Goal: Information Seeking & Learning: Learn about a topic

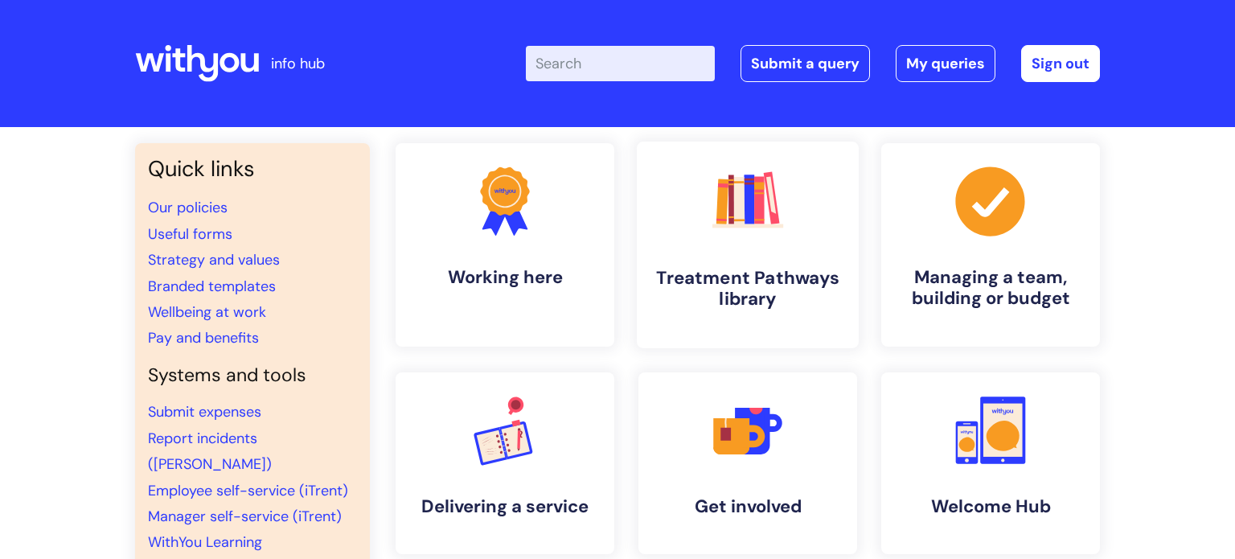
click at [728, 225] on rect at bounding box center [747, 226] width 71 height 4
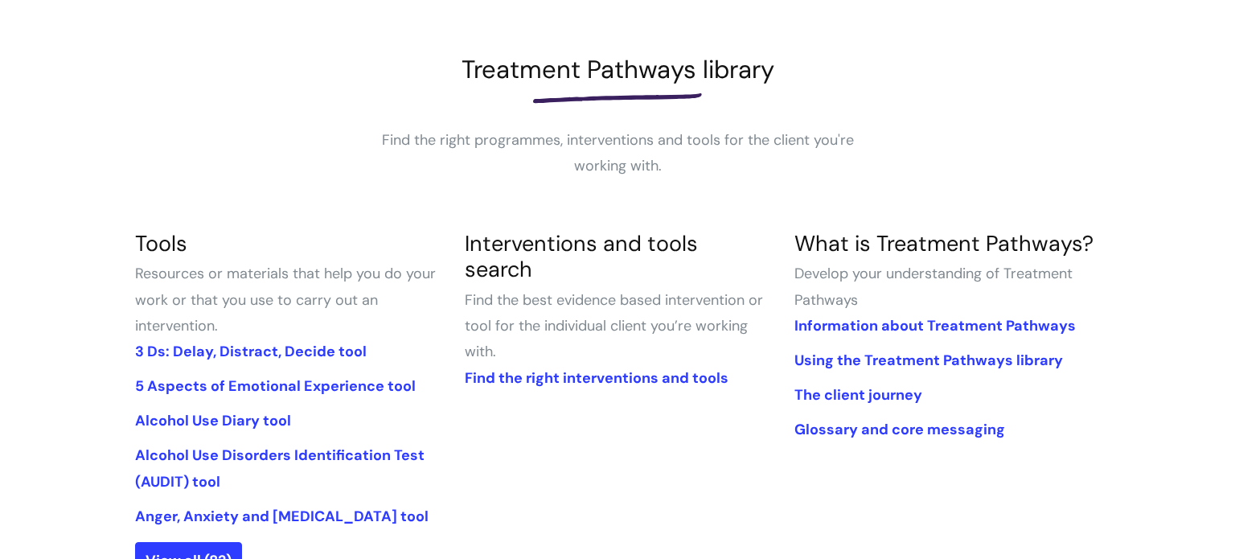
scroll to position [199, 0]
click at [292, 343] on link "3 Ds: Delay, Distract, Decide tool" at bounding box center [251, 350] width 232 height 19
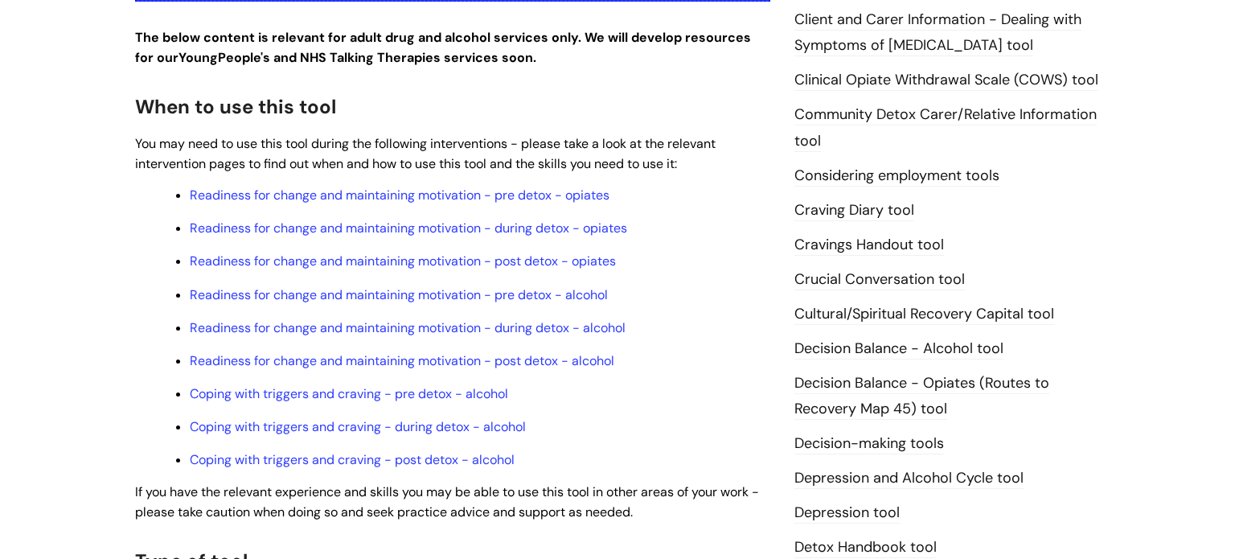
scroll to position [473, 0]
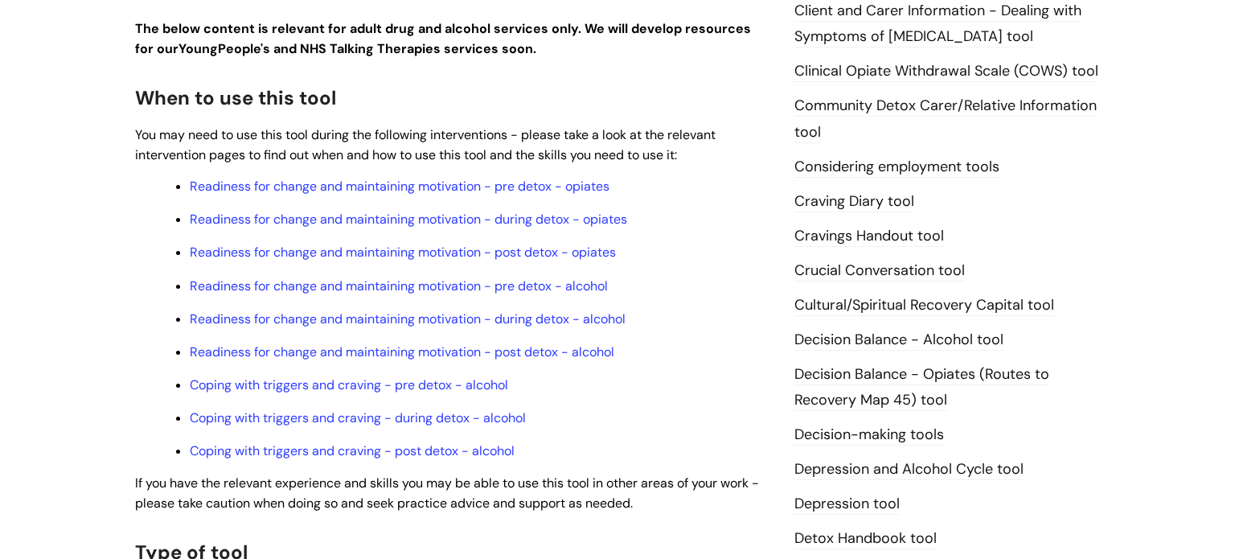
click at [841, 203] on link "Craving Diary tool" at bounding box center [854, 201] width 120 height 21
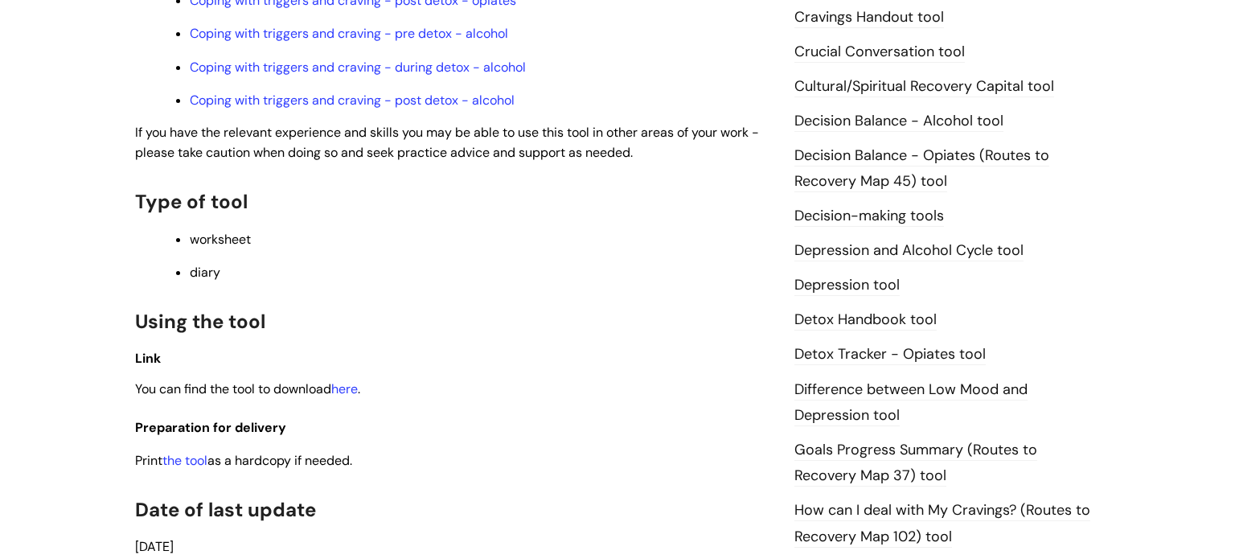
scroll to position [693, 0]
click at [354, 395] on link "here" at bounding box center [344, 387] width 27 height 17
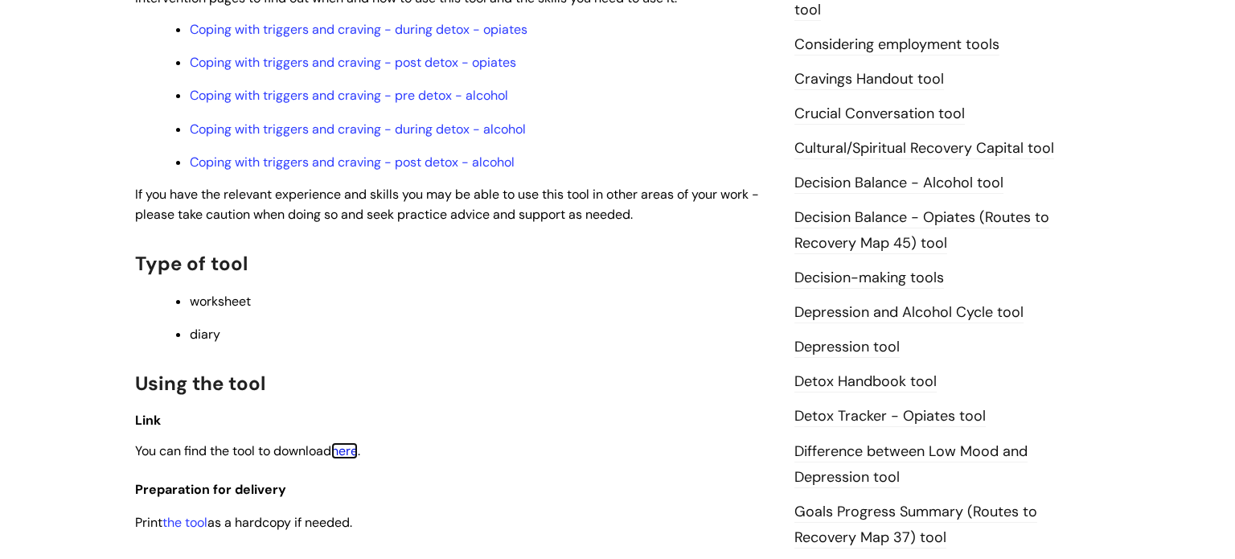
scroll to position [605, 0]
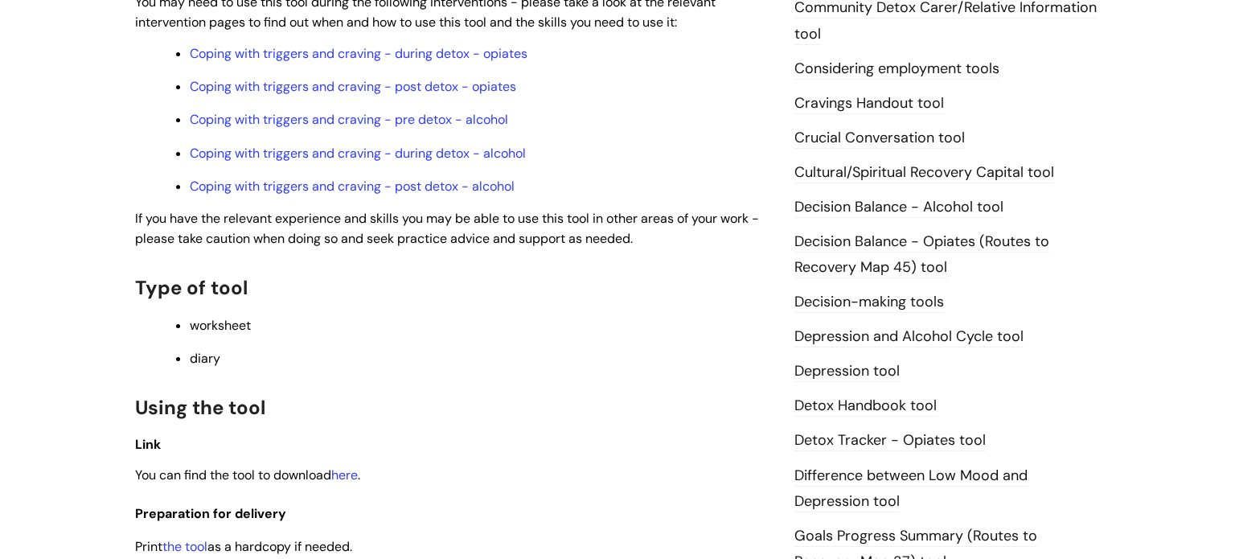
click at [864, 105] on link "Cravings Handout tool" at bounding box center [869, 103] width 150 height 21
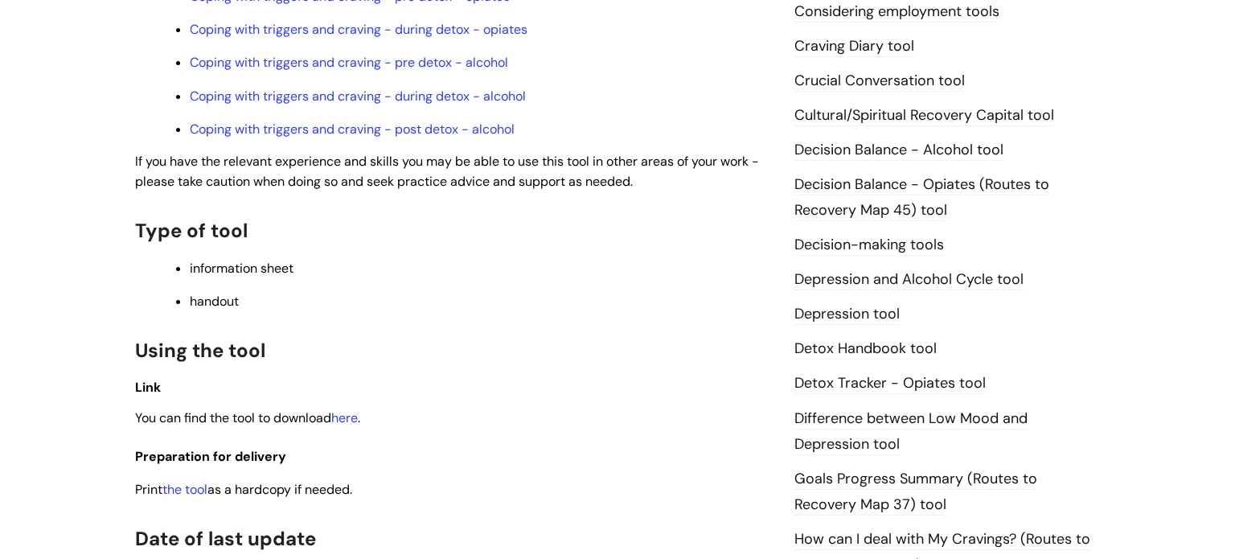
scroll to position [665, 0]
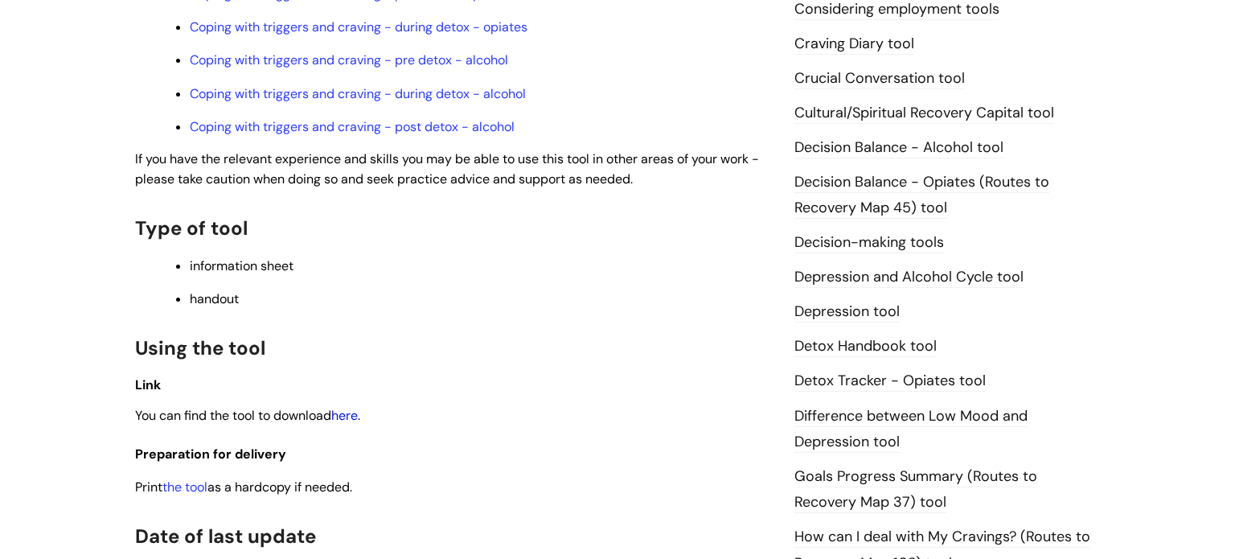
click at [348, 424] on link "here" at bounding box center [344, 415] width 27 height 17
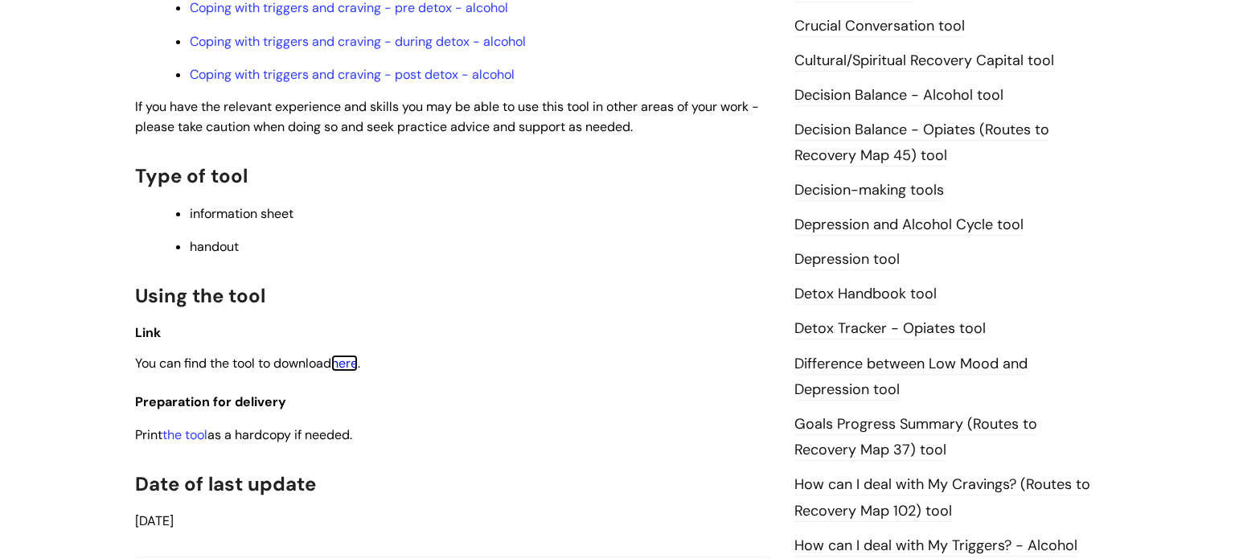
scroll to position [723, 0]
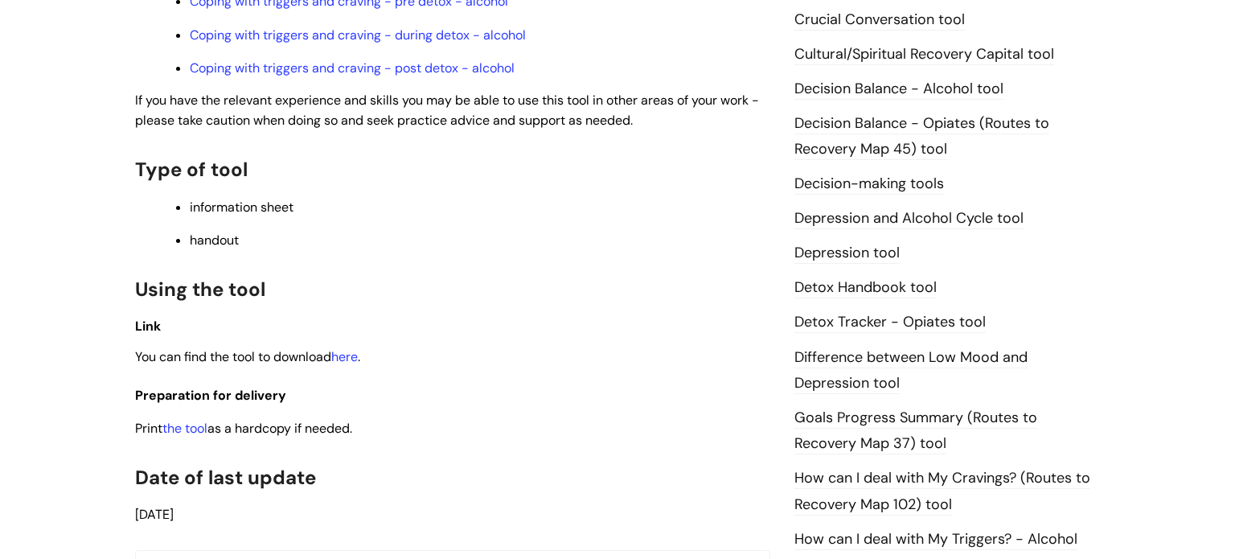
click at [885, 88] on link "Decision Balance - Alcohol tool" at bounding box center [898, 89] width 209 height 21
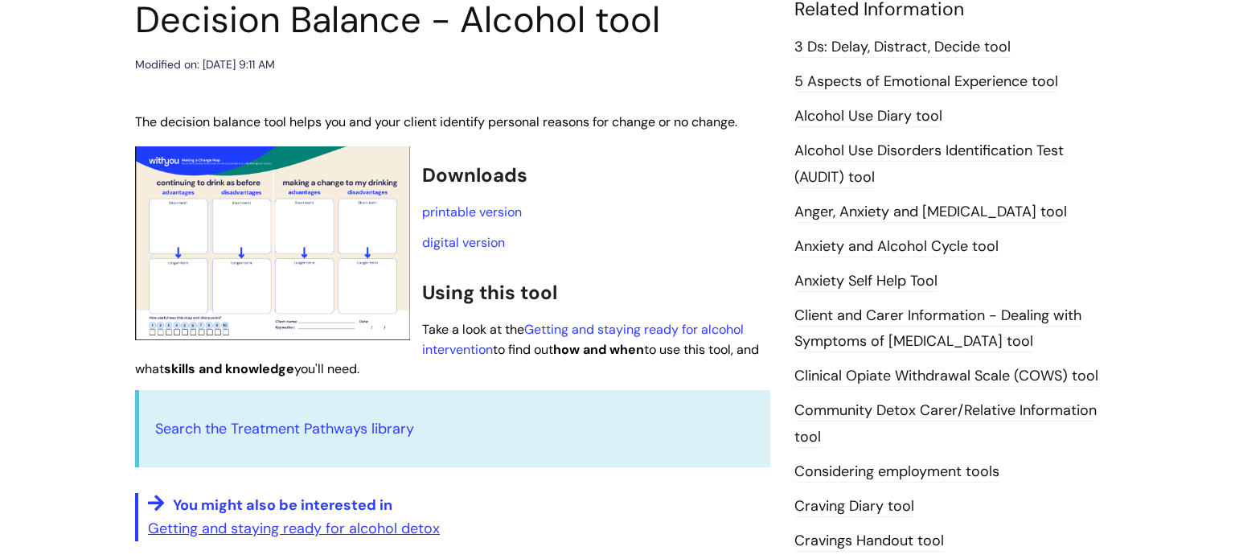
scroll to position [202, 0]
click at [492, 216] on link "printable version" at bounding box center [472, 212] width 100 height 17
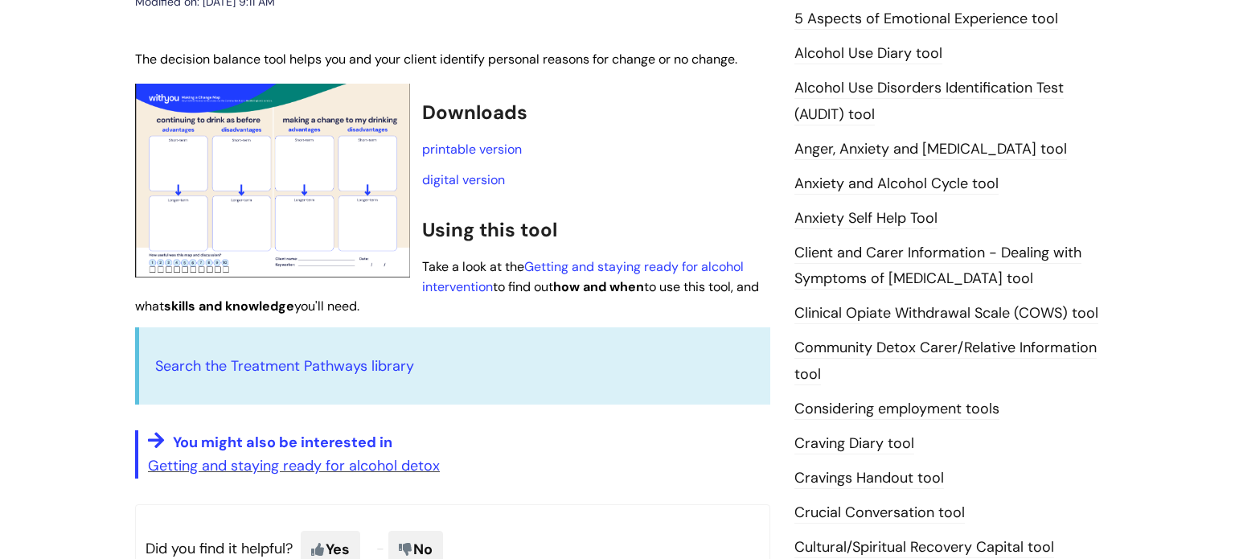
scroll to position [266, 0]
click at [924, 174] on link "Anxiety and Alcohol Cycle tool" at bounding box center [896, 183] width 204 height 21
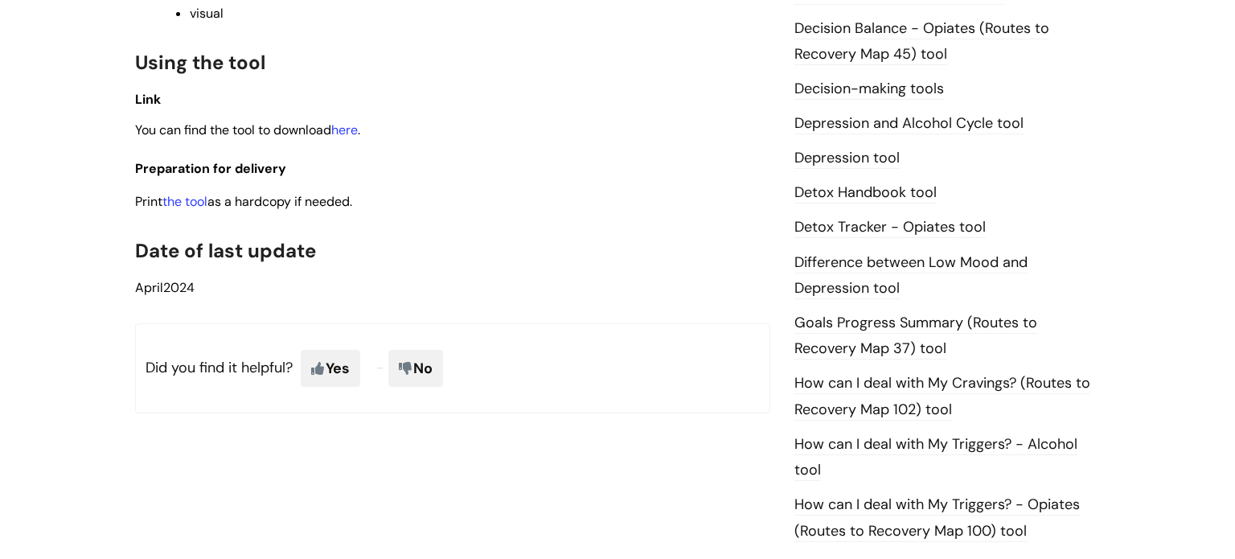
scroll to position [819, 0]
click at [358, 134] on link "here" at bounding box center [344, 129] width 27 height 17
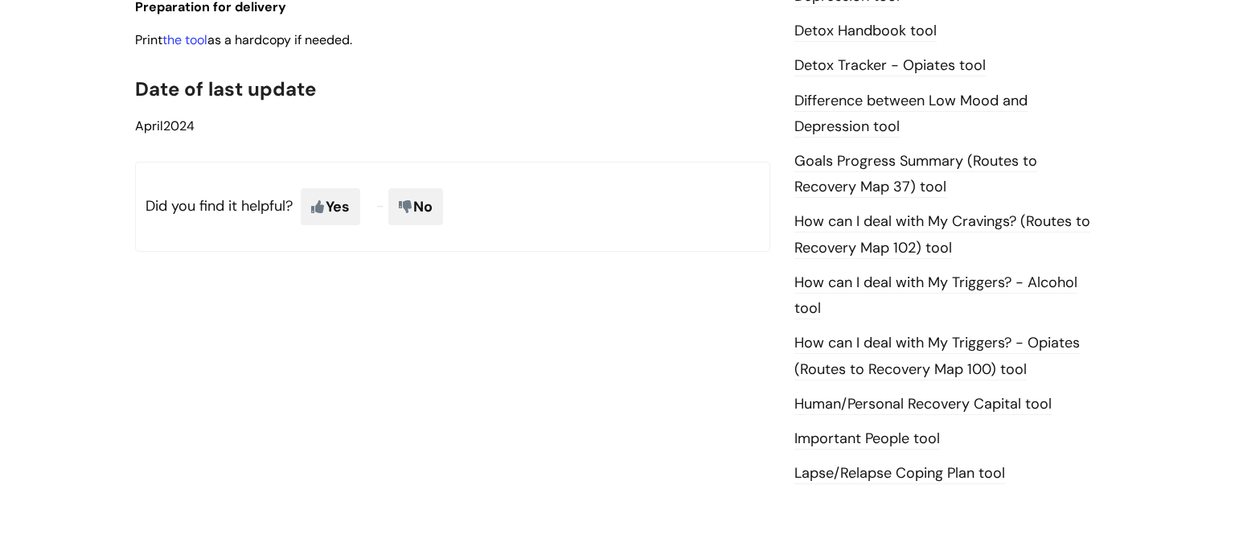
scroll to position [981, 0]
click at [915, 219] on link "How can I deal with My Cravings? (Routes to Recovery Map 102) tool" at bounding box center [942, 233] width 296 height 47
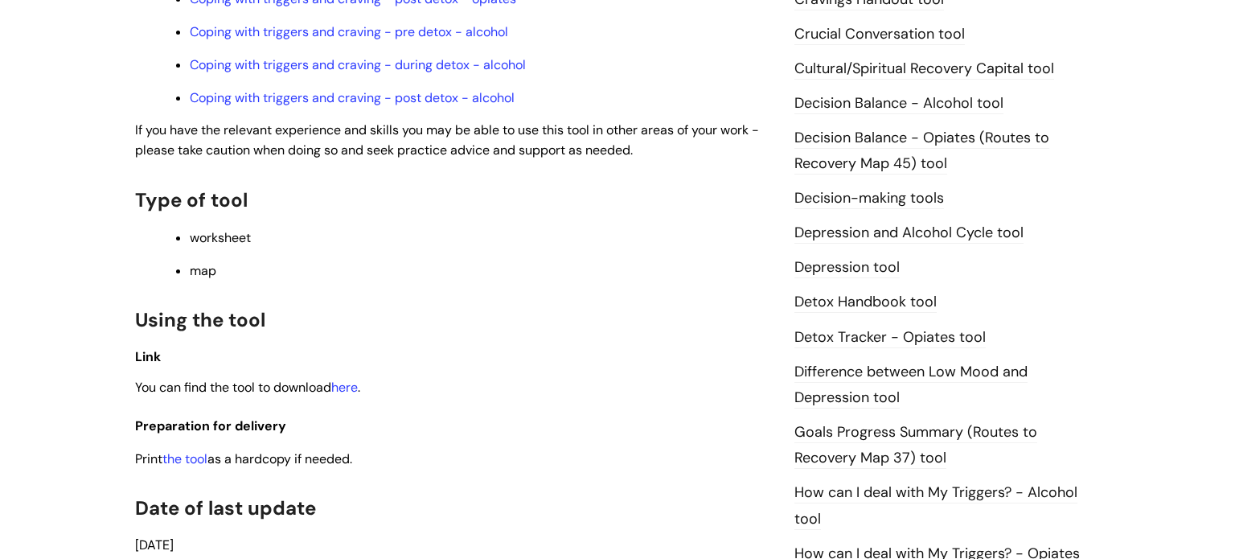
scroll to position [746, 0]
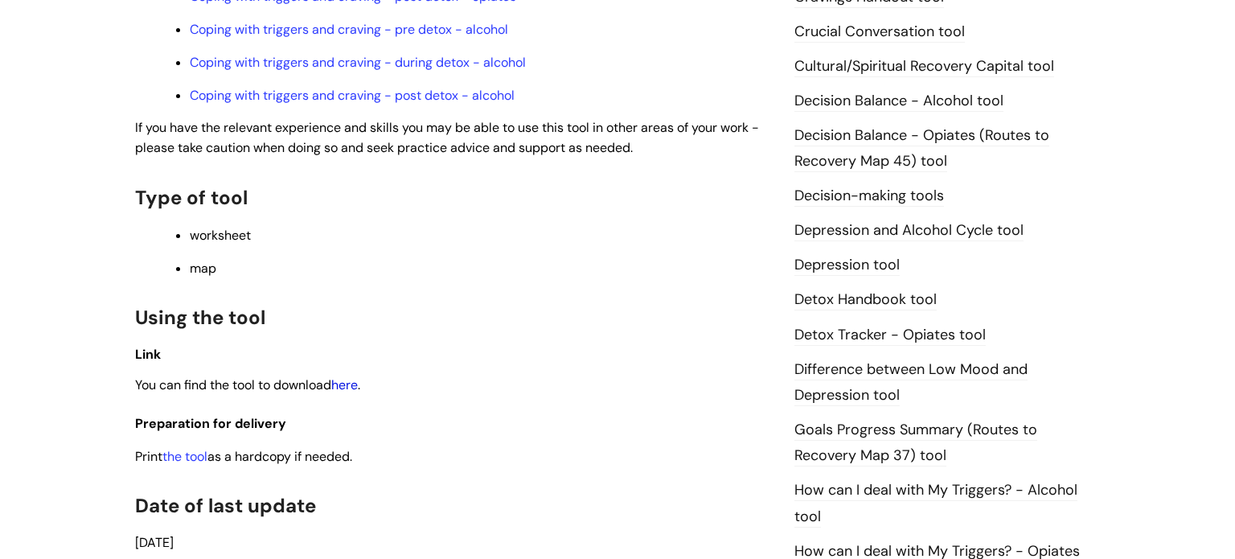
click at [347, 392] on link "here" at bounding box center [344, 384] width 27 height 17
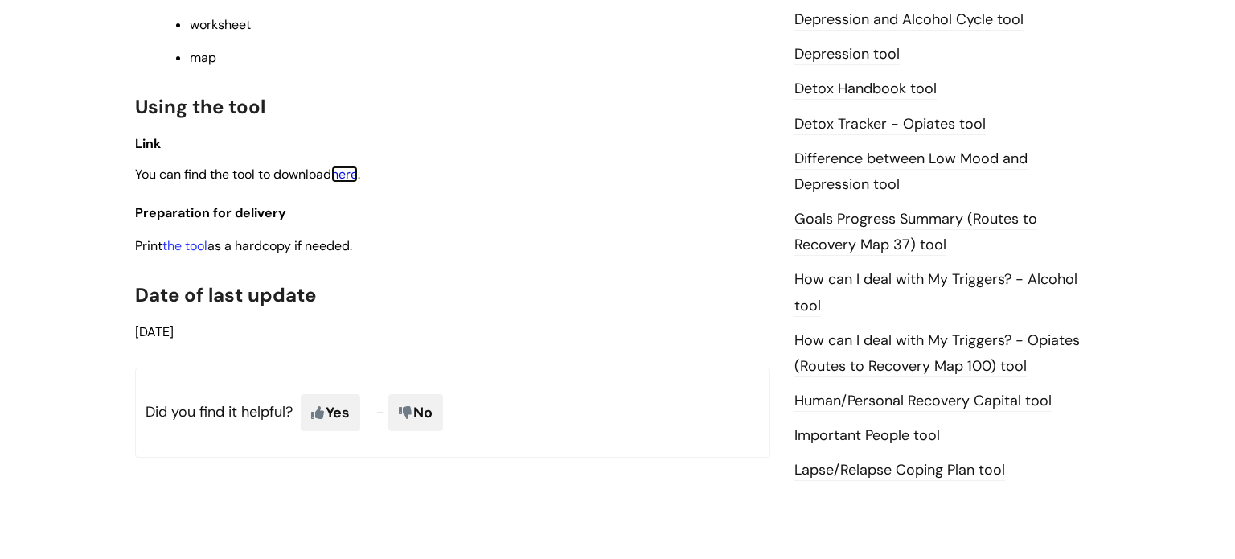
scroll to position [957, 0]
click at [974, 471] on link "Lapse/Relapse Coping Plan tool" at bounding box center [899, 469] width 211 height 21
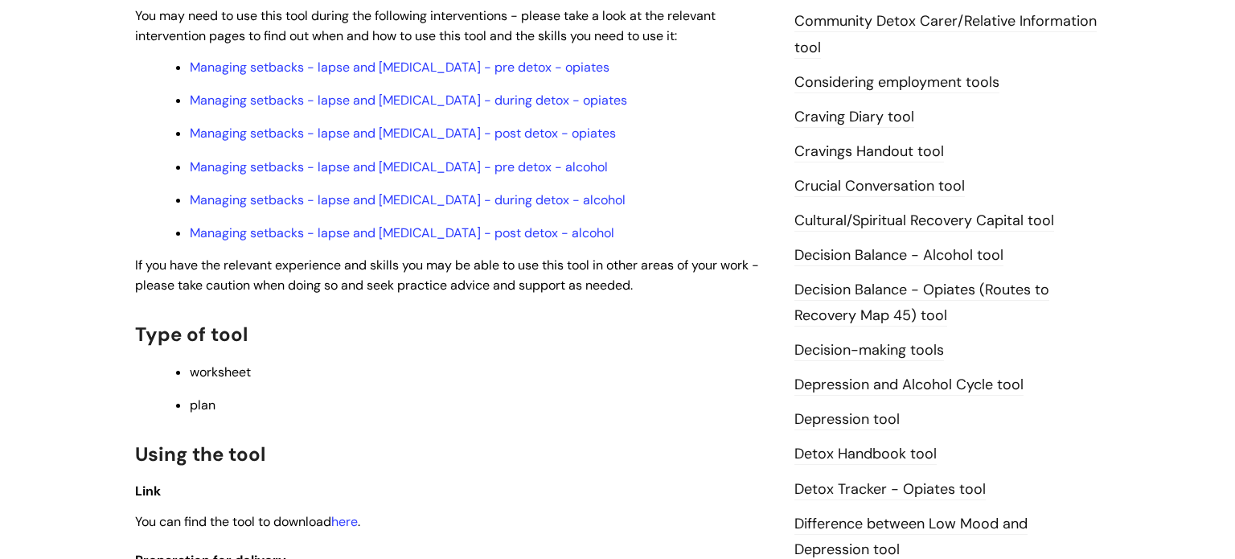
scroll to position [604, 0]
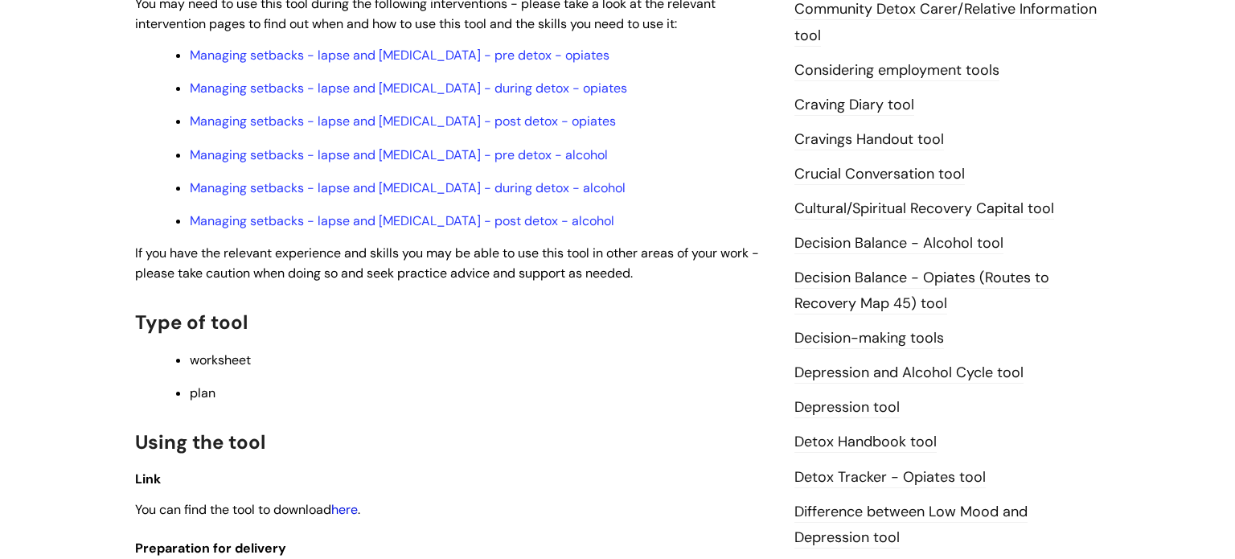
click at [356, 517] on link "here" at bounding box center [344, 509] width 27 height 17
